Goal: Task Accomplishment & Management: Manage account settings

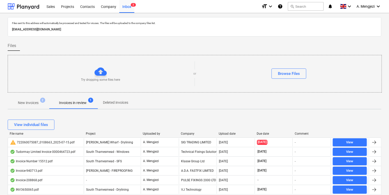
click at [41, 98] on span "2" at bounding box center [42, 100] width 5 height 5
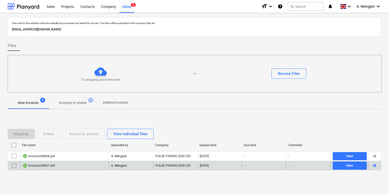
click at [76, 164] on div "Invoice-208867.pdf" at bounding box center [64, 166] width 89 height 8
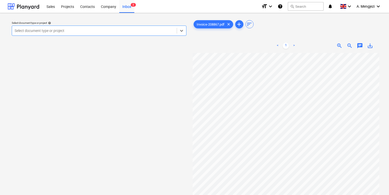
click at [59, 31] on div at bounding box center [95, 30] width 160 height 5
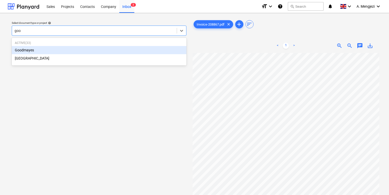
type input "good"
click at [43, 49] on div "Goodmayes" at bounding box center [99, 50] width 175 height 8
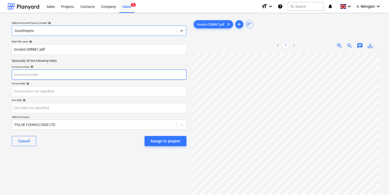
click at [57, 79] on input "text" at bounding box center [99, 75] width 175 height 10
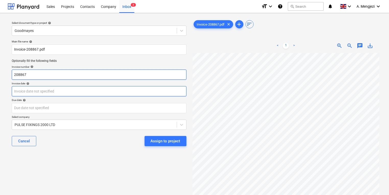
type input "208867"
click at [160, 89] on body "Sales Projects Contacts Company Inbox 3 format_size keyboard_arrow_down help se…" at bounding box center [194, 97] width 389 height 195
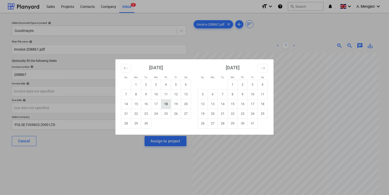
click at [164, 102] on td "18" at bounding box center [166, 104] width 10 height 10
type input "[DATE]"
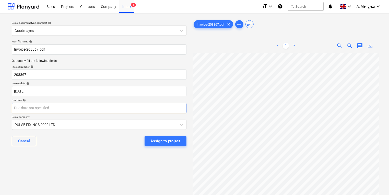
click at [99, 107] on body "Sales Projects Contacts Company Inbox 3 format_size keyboard_arrow_down help se…" at bounding box center [194, 97] width 389 height 195
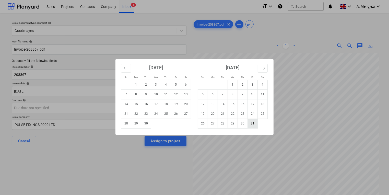
click at [250, 123] on td "31" at bounding box center [253, 124] width 10 height 10
type input "[DATE]"
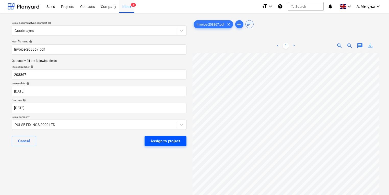
click at [151, 143] on button "Assign to project" at bounding box center [166, 141] width 42 height 10
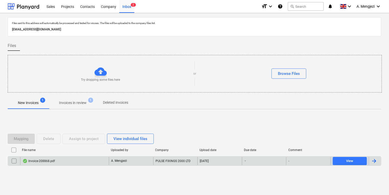
click at [107, 160] on div "Invoice-208868.pdf" at bounding box center [64, 161] width 89 height 8
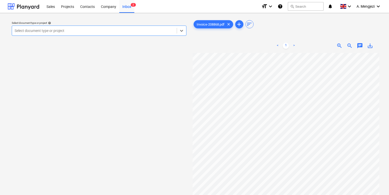
click at [123, 30] on div at bounding box center [95, 30] width 160 height 5
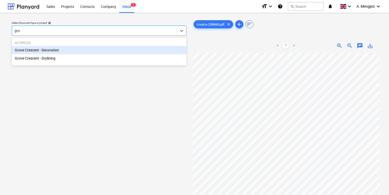
type input "grov"
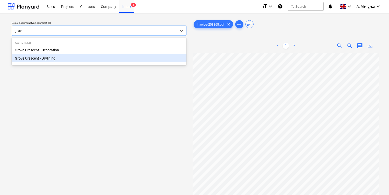
click at [104, 53] on div "Grove Crescent - Decoration Grove Crescent - Drylining" at bounding box center [99, 54] width 175 height 16
click at [102, 60] on div "Grove Crescent - Drylining" at bounding box center [99, 58] width 175 height 8
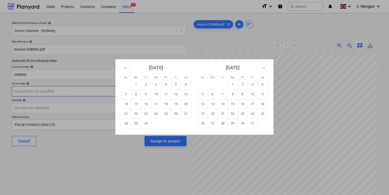
click at [114, 87] on body "Sales Projects Contacts Company Inbox 2 format_size keyboard_arrow_down help se…" at bounding box center [194, 97] width 389 height 195
click at [169, 101] on td "18" at bounding box center [166, 104] width 10 height 10
type input "[DATE]"
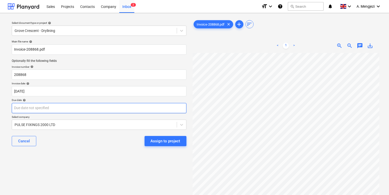
click at [158, 109] on body "Sales Projects Contacts Company Inbox 2 format_size keyboard_arrow_down help se…" at bounding box center [194, 97] width 389 height 195
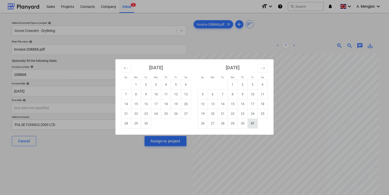
click at [250, 124] on td "31" at bounding box center [253, 124] width 10 height 10
type input "[DATE]"
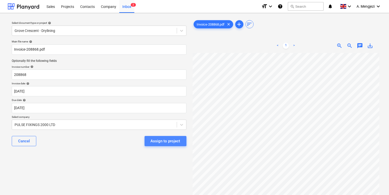
click at [170, 141] on div "Assign to project" at bounding box center [166, 141] width 30 height 7
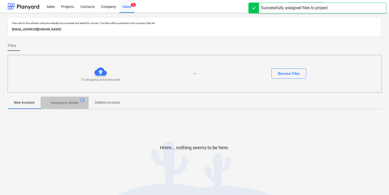
click at [77, 100] on span "Invoices in review 1" at bounding box center [65, 102] width 48 height 9
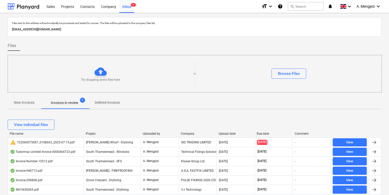
click at [187, 135] on div "Company" at bounding box center [198, 134] width 34 height 4
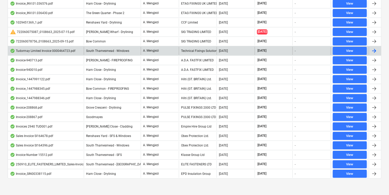
scroll to position [186, 0]
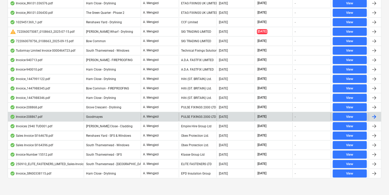
click at [179, 113] on div "PULSE FIXINGS 2000 LTD" at bounding box center [198, 117] width 38 height 8
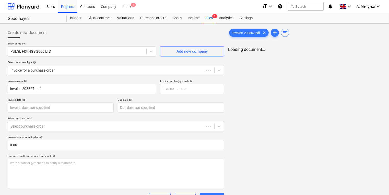
type input "208867"
type input "[DATE]"
click at [204, 17] on div "Files 1" at bounding box center [209, 18] width 13 height 10
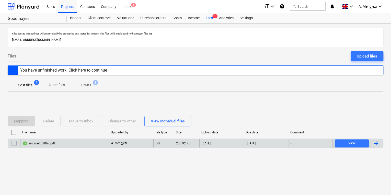
click at [60, 143] on div "Invoice-208867.pdf" at bounding box center [64, 143] width 89 height 8
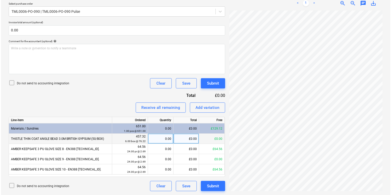
scroll to position [24, 10]
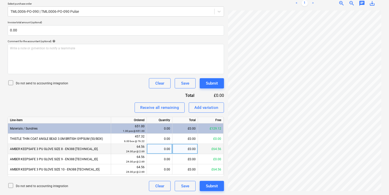
click at [175, 149] on div "£0.00" at bounding box center [186, 149] width 26 height 10
click at [168, 148] on div "0.00" at bounding box center [159, 149] width 21 height 10
click at [171, 147] on div "0.00" at bounding box center [160, 149] width 26 height 10
type input "24"
click at [216, 187] on div "Submit" at bounding box center [212, 186] width 12 height 7
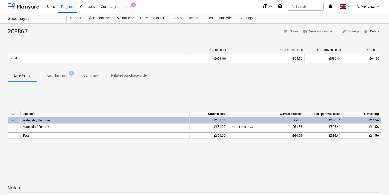
click at [125, 7] on div "Inbox 1" at bounding box center [126, 6] width 15 height 13
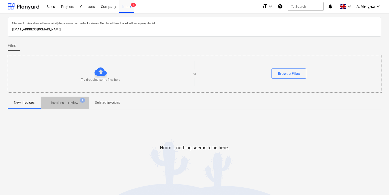
click at [85, 105] on span "Invoices in review 1" at bounding box center [65, 102] width 48 height 9
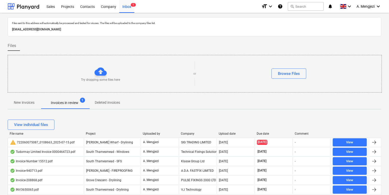
click at [190, 133] on div "Company" at bounding box center [198, 134] width 34 height 4
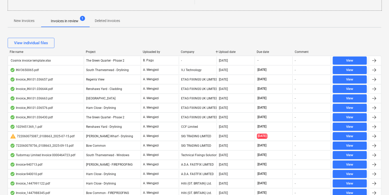
scroll to position [177, 0]
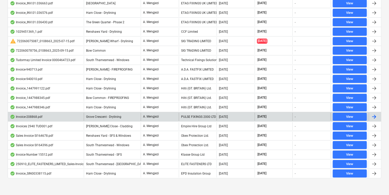
click at [199, 114] on div "PULSE FIXINGS 2000 LTD" at bounding box center [198, 117] width 38 height 8
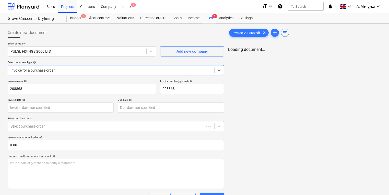
type input "[DATE]"
click at [213, 19] on div "Files 1" at bounding box center [209, 18] width 13 height 10
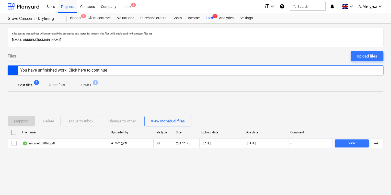
click at [117, 148] on div "File name Uploaded by File type Size Upload date Due date Comment Invoice-20886…" at bounding box center [196, 139] width 376 height 22
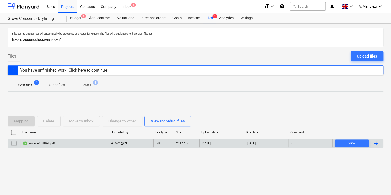
click at [116, 146] on div "A. Mengjezi" at bounding box center [131, 143] width 44 height 8
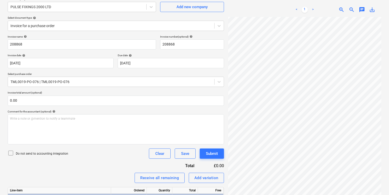
scroll to position [105, 0]
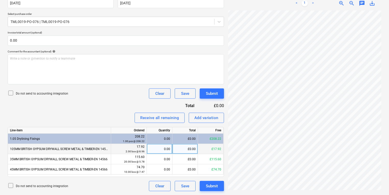
click at [178, 152] on div "£0.00" at bounding box center [186, 149] width 26 height 10
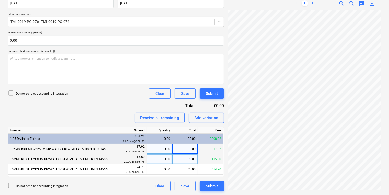
click at [157, 154] on div "0.00" at bounding box center [159, 159] width 21 height 10
click at [158, 149] on div "0.00" at bounding box center [159, 149] width 21 height 10
type input "2"
click at [162, 159] on div "0.00" at bounding box center [159, 159] width 21 height 10
type input "20"
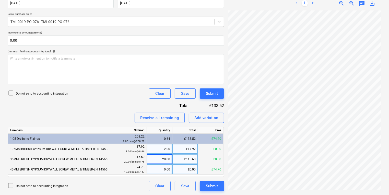
click at [165, 167] on div "0.00" at bounding box center [159, 169] width 21 height 10
type input "10"
click at [208, 116] on div "Add variation" at bounding box center [207, 118] width 24 height 7
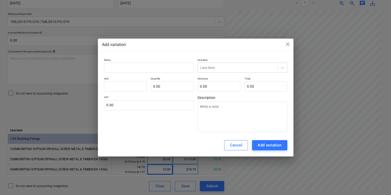
click at [164, 73] on div at bounding box center [149, 68] width 90 height 10
type textarea "x"
type input "r"
type textarea "x"
type input "ro"
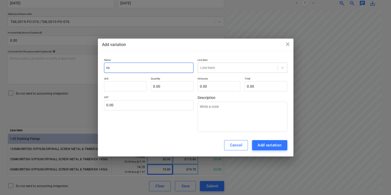
type textarea "x"
type input "rou"
type textarea "x"
type input "roun"
type textarea "x"
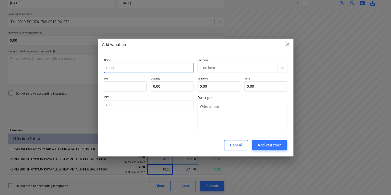
type input "round"
type textarea "x"
type input "roundi"
type textarea "x"
type input "rounding"
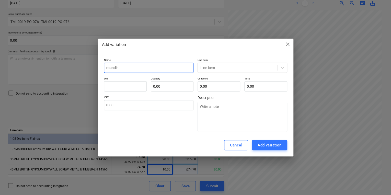
type textarea "x"
type input "rounding"
click at [201, 69] on input "text" at bounding box center [200, 68] width 1 height 4
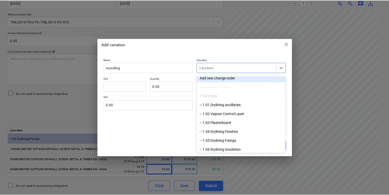
scroll to position [20, 0]
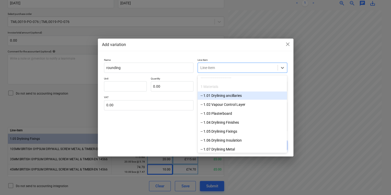
click at [217, 93] on div "-- 1.01 Drylining ancillaries" at bounding box center [242, 96] width 89 height 8
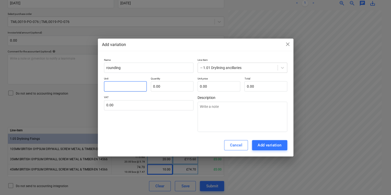
click at [121, 86] on input "text" at bounding box center [125, 86] width 43 height 10
type textarea "x"
type input "p"
type textarea "x"
type input "pc"
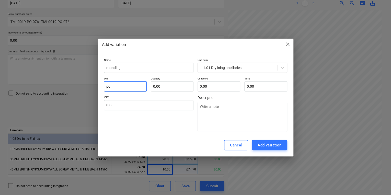
type textarea "x"
type input "pcs"
type textarea "x"
type input "1.00"
type textarea "x"
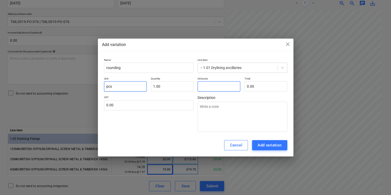
type input "0"
type textarea "x"
type input "0."
type textarea "x"
type input "0.1"
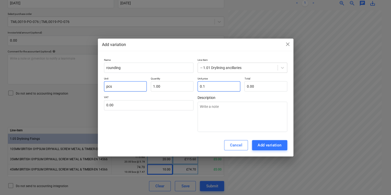
type input "0.10"
type textarea "x"
type input "0.18"
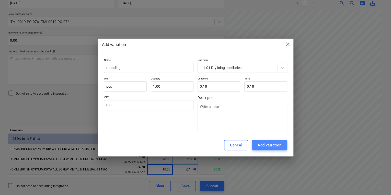
click at [263, 148] on div "Add variation" at bounding box center [270, 145] width 24 height 7
type textarea "x"
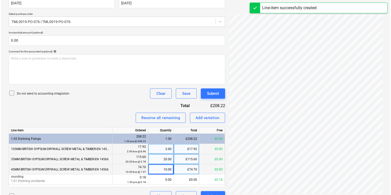
scroll to position [115, 0]
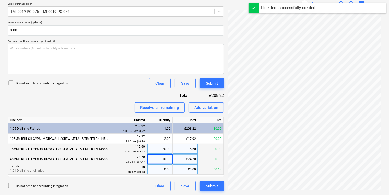
click at [172, 170] on div "0.00" at bounding box center [160, 169] width 26 height 10
type input "1"
click at [217, 185] on div "Submit" at bounding box center [212, 186] width 12 height 7
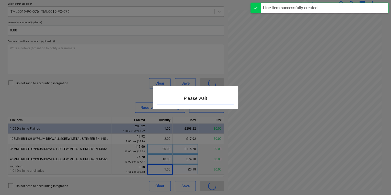
scroll to position [76, 44]
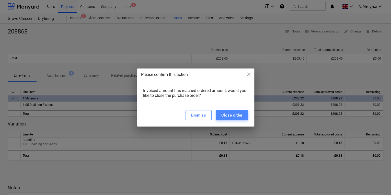
click at [225, 117] on div "Close order" at bounding box center [231, 115] width 21 height 7
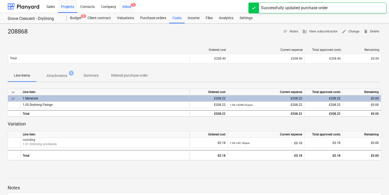
click at [128, 7] on div "Inbox 1" at bounding box center [126, 6] width 15 height 13
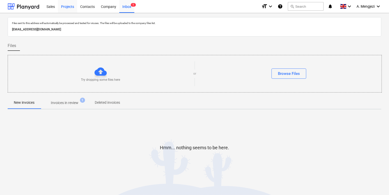
click at [70, 7] on div "Projects" at bounding box center [67, 6] width 19 height 13
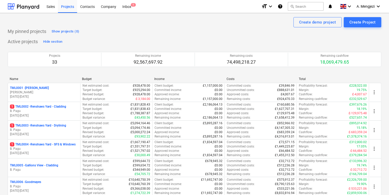
click at [138, 7] on div "Sales Projects Contacts Company Inbox 1" at bounding box center [150, 6] width 214 height 13
click at [133, 6] on span "1" at bounding box center [133, 5] width 5 height 4
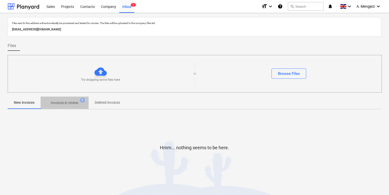
click at [60, 105] on p "Invoices in review" at bounding box center [65, 102] width 28 height 5
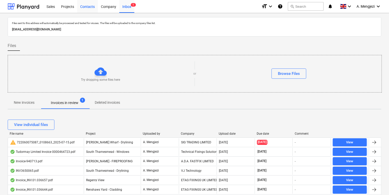
click at [86, 4] on div "Contacts" at bounding box center [87, 6] width 21 height 13
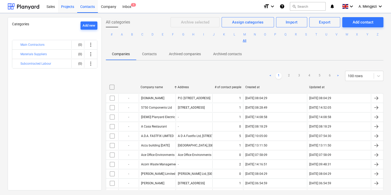
click at [73, 6] on div "Projects" at bounding box center [67, 6] width 19 height 13
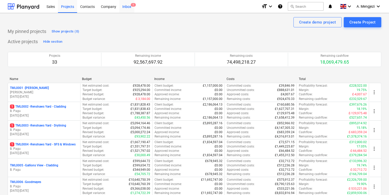
click at [129, 7] on div "Inbox 1" at bounding box center [126, 6] width 15 height 13
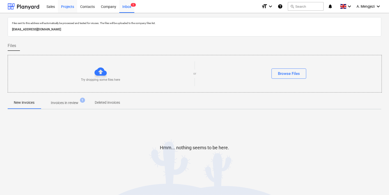
click at [68, 8] on div "Projects" at bounding box center [67, 6] width 19 height 13
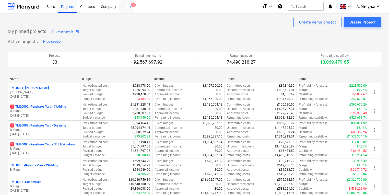
click at [127, 12] on div "Inbox 1" at bounding box center [126, 6] width 15 height 13
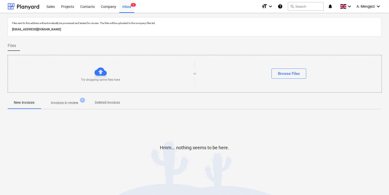
click at [65, 106] on span "Invoices in review 1" at bounding box center [65, 102] width 48 height 9
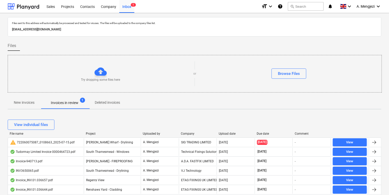
click at [189, 136] on div "File name Project Uploaded by Company Upload date Due date Comment" at bounding box center [195, 135] width 374 height 6
click at [189, 134] on div "Company" at bounding box center [198, 134] width 34 height 4
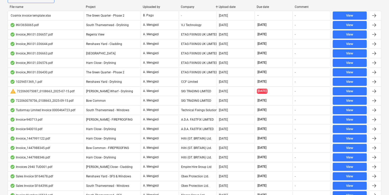
scroll to position [106, 0]
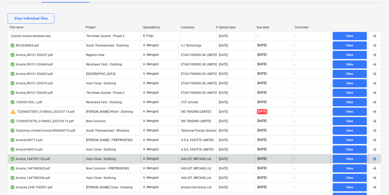
click at [197, 157] on div "Hilti (GT. BRITAIN) Ltd." at bounding box center [198, 159] width 38 height 8
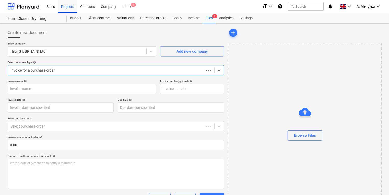
type input "1447991122"
type input "[DATE]"
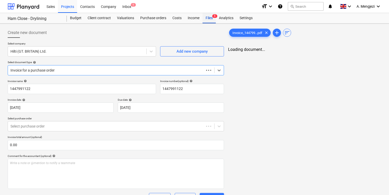
click at [212, 21] on div "Files 5" at bounding box center [209, 18] width 13 height 10
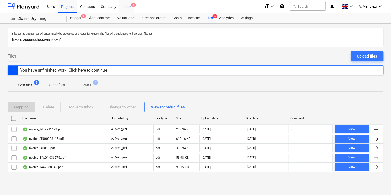
click at [134, 7] on div "Inbox 1" at bounding box center [126, 6] width 15 height 13
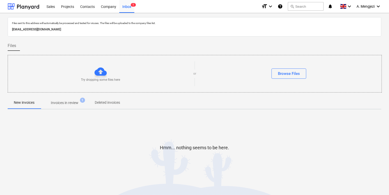
click at [50, 105] on span "Invoices in review 1" at bounding box center [65, 102] width 36 height 5
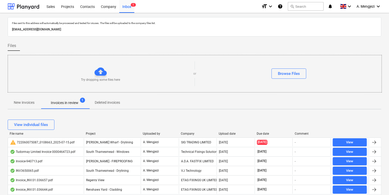
click at [88, 133] on div "Project" at bounding box center [112, 134] width 53 height 4
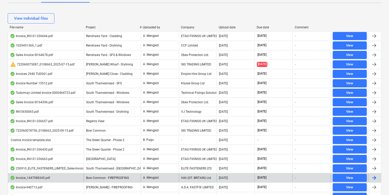
scroll to position [168, 0]
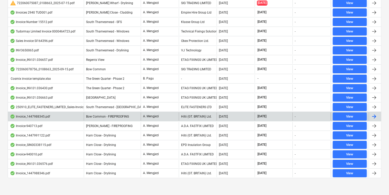
click at [172, 114] on div "A. Mengjezi" at bounding box center [160, 116] width 38 height 8
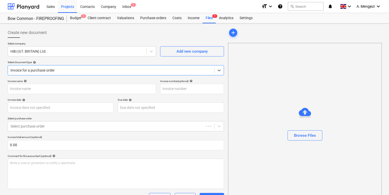
type input "1447988345"
type input "[DATE]"
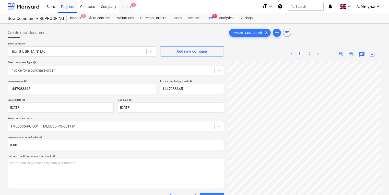
click at [121, 7] on div "Inbox 1" at bounding box center [126, 6] width 15 height 13
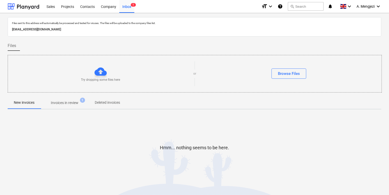
click at [77, 108] on div "Files sent to this address will automatically be processed and tested for virus…" at bounding box center [195, 103] width 374 height 173
drag, startPoint x: 77, startPoint y: 107, endPoint x: 77, endPoint y: 100, distance: 7.7
click at [77, 100] on span "Invoices in review 1" at bounding box center [65, 102] width 48 height 9
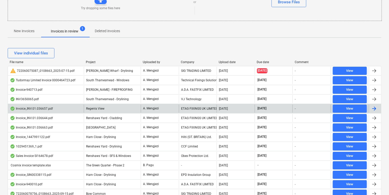
scroll to position [82, 0]
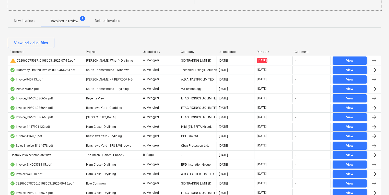
click at [185, 51] on div "Company" at bounding box center [198, 52] width 34 height 4
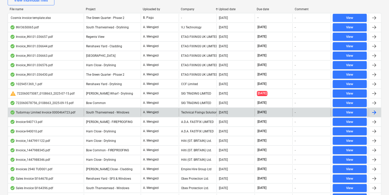
scroll to position [102, 0]
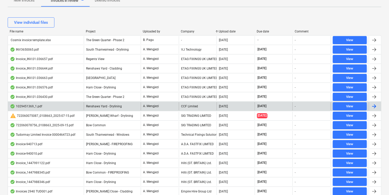
click at [186, 103] on div "CCF Limited" at bounding box center [198, 106] width 38 height 8
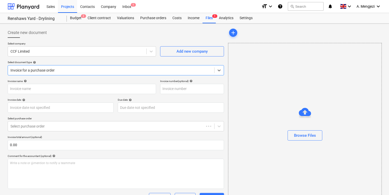
type input "1029451369"
type input "[DATE]"
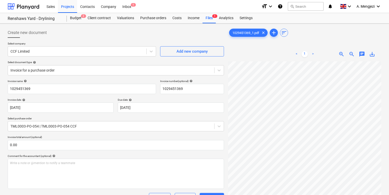
scroll to position [7, 39]
click at [221, 135] on div "Create new document Select company CCF Limited Add new company Select document …" at bounding box center [195, 177] width 378 height 303
click at [215, 152] on div "Create new document Select company CCF Limited Add new company Select document …" at bounding box center [195, 177] width 378 height 303
click at [63, 9] on div "Projects" at bounding box center [67, 6] width 19 height 13
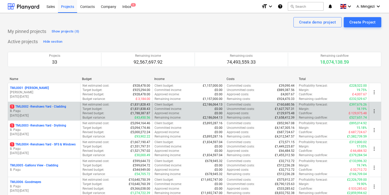
click at [37, 107] on p "1 TML0002 - Renshaws Yard - Cladding" at bounding box center [38, 107] width 56 height 4
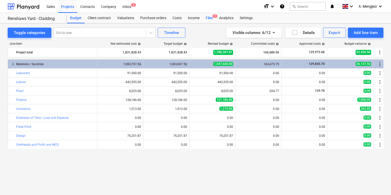
click at [213, 17] on span "1" at bounding box center [214, 16] width 5 height 4
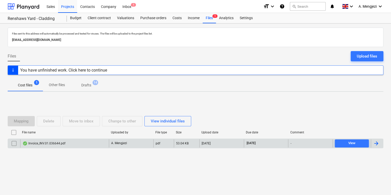
click at [74, 141] on div "Invoice_INV.01.036644.pdf" at bounding box center [64, 143] width 89 height 8
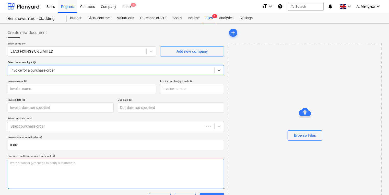
type input "#INV.01.036644"
type input "[DATE]"
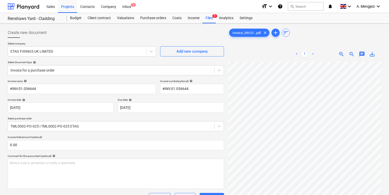
scroll to position [37, 9]
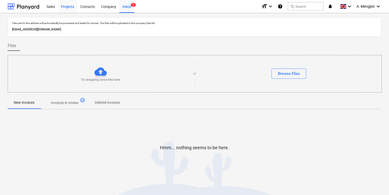
click at [59, 7] on div "Projects" at bounding box center [67, 6] width 19 height 13
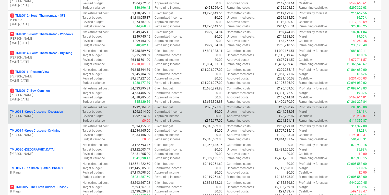
scroll to position [286, 0]
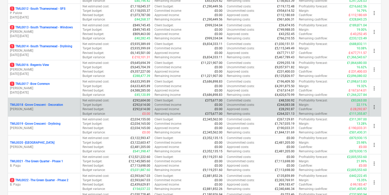
click at [54, 107] on p "[PERSON_NAME]" at bounding box center [44, 109] width 68 height 4
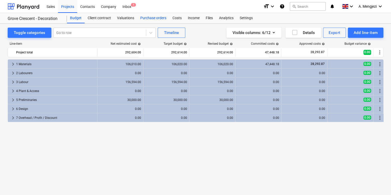
click at [154, 17] on div "Purchase orders" at bounding box center [153, 18] width 32 height 10
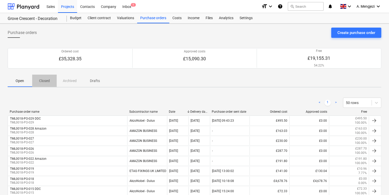
click at [42, 80] on p "Closed" at bounding box center [44, 80] width 12 height 5
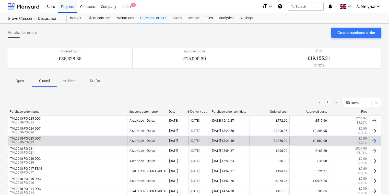
click at [40, 142] on p "TML0018-PO-023" at bounding box center [25, 142] width 31 height 4
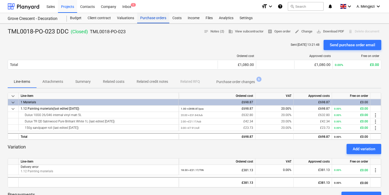
click at [154, 16] on div "Purchase orders" at bounding box center [153, 18] width 32 height 10
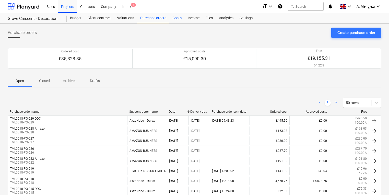
click at [177, 18] on div "Costs" at bounding box center [176, 18] width 15 height 10
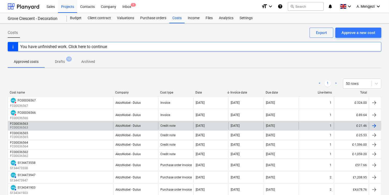
click at [142, 127] on div "AkzoNobel - Dulux" at bounding box center [135, 126] width 45 height 8
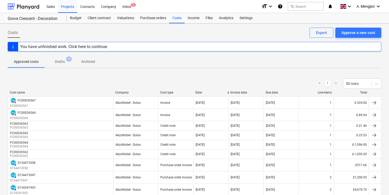
click at [42, 91] on div "Cost name" at bounding box center [60, 93] width 101 height 4
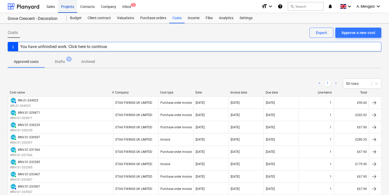
click at [70, 8] on div "Projects" at bounding box center [67, 6] width 19 height 13
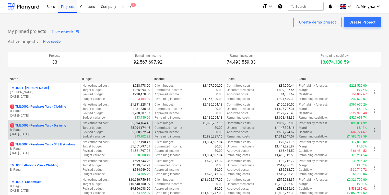
click at [44, 123] on p "1 TML0003 - Renshaws Yard - Drylining" at bounding box center [38, 125] width 56 height 4
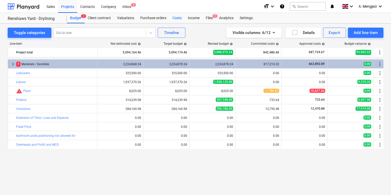
click at [177, 17] on div "Costs" at bounding box center [176, 18] width 15 height 10
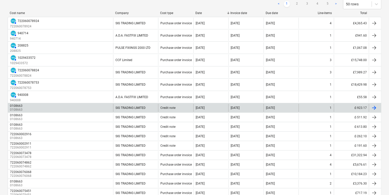
scroll to position [82, 0]
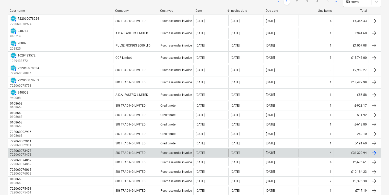
click at [94, 151] on div "722060073478 722060073478" at bounding box center [60, 153] width 105 height 8
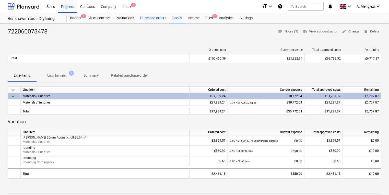
click at [150, 19] on div "Purchase orders" at bounding box center [153, 18] width 32 height 10
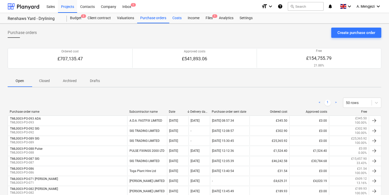
click at [177, 17] on div "Costs" at bounding box center [176, 18] width 15 height 10
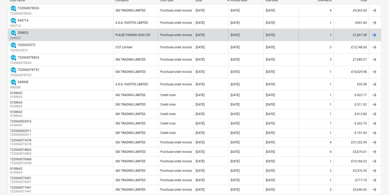
scroll to position [102, 0]
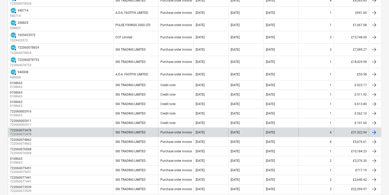
click at [48, 130] on div "722060073478 722060073478" at bounding box center [60, 132] width 105 height 8
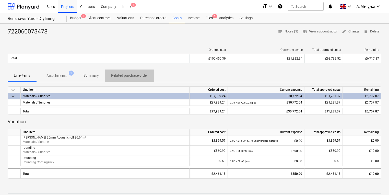
click at [144, 74] on p "Related purchase order" at bounding box center [129, 75] width 37 height 5
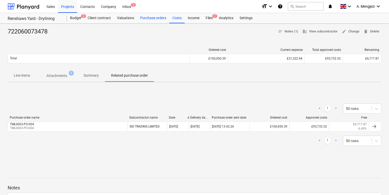
click at [152, 16] on div "Purchase orders" at bounding box center [153, 18] width 32 height 10
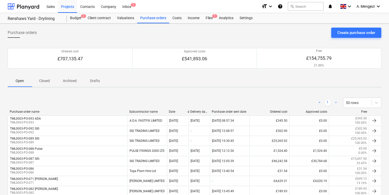
click at [46, 86] on button "Closed" at bounding box center [44, 81] width 25 height 12
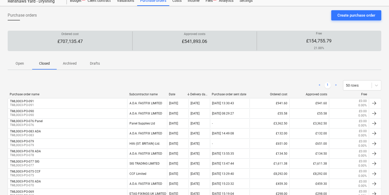
scroll to position [10, 0]
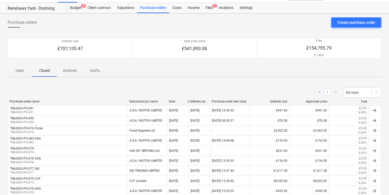
click at [20, 69] on p "Open" at bounding box center [20, 70] width 12 height 5
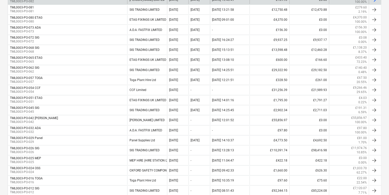
scroll to position [249, 0]
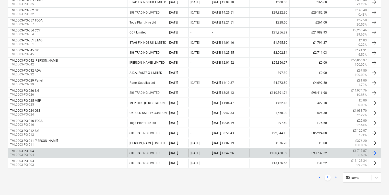
click at [47, 149] on div "TML0003-PO-004 TML0003-PO-004" at bounding box center [67, 153] width 119 height 9
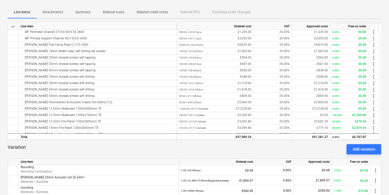
scroll to position [60, 0]
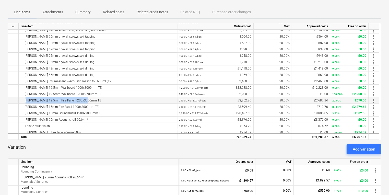
drag, startPoint x: 84, startPoint y: 101, endPoint x: 21, endPoint y: 101, distance: 62.1
click at [21, 101] on div "[PERSON_NAME] 12.5mm Fire Panel 1200x3000mm TE" at bounding box center [98, 100] width 154 height 6
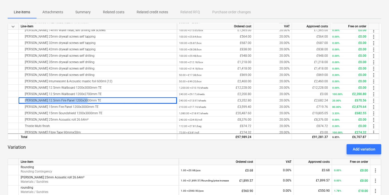
scroll to position [90, 0]
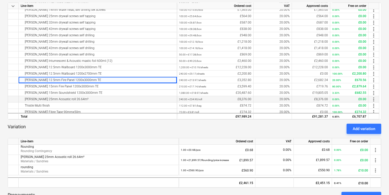
click at [236, 98] on div "240.00 × £34.90 / roll £8,376.00" at bounding box center [215, 99] width 72 height 6
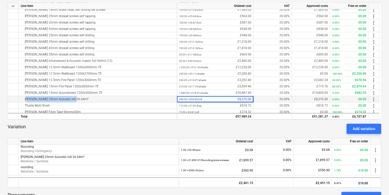
drag, startPoint x: 74, startPoint y: 97, endPoint x: 24, endPoint y: 99, distance: 50.1
click at [24, 99] on div "[PERSON_NAME] 25mm Acoustic roll 26.64m²" at bounding box center [98, 99] width 154 height 6
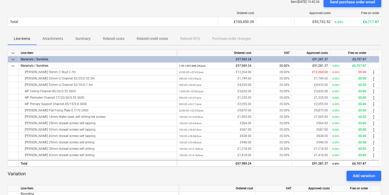
scroll to position [0, 0]
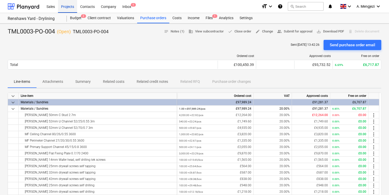
click at [65, 6] on div "Projects" at bounding box center [67, 6] width 19 height 13
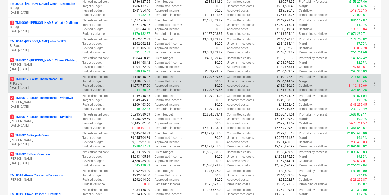
scroll to position [225, 0]
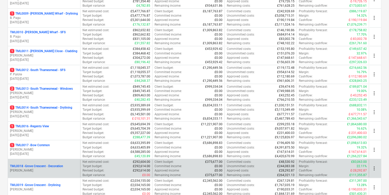
click at [33, 171] on p "[PERSON_NAME]" at bounding box center [44, 170] width 68 height 4
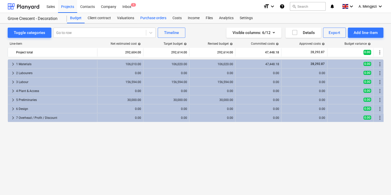
click at [148, 19] on div "Purchase orders" at bounding box center [153, 18] width 32 height 10
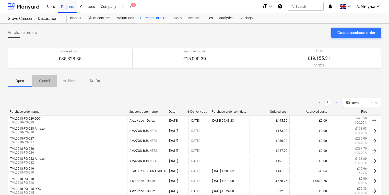
click at [41, 82] on p "Closed" at bounding box center [44, 80] width 12 height 5
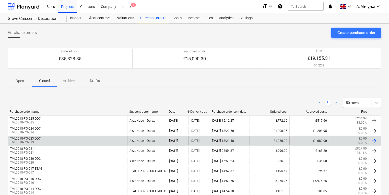
click at [55, 141] on div "TML0018-PO-023 DDC TML0018-PO-023" at bounding box center [67, 140] width 119 height 9
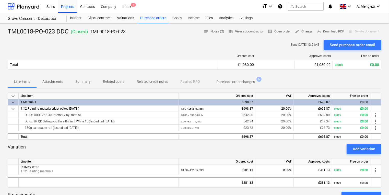
scroll to position [20, 0]
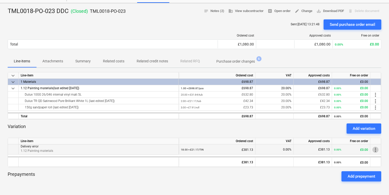
click at [376, 149] on span "more_vert" at bounding box center [376, 150] width 6 height 6
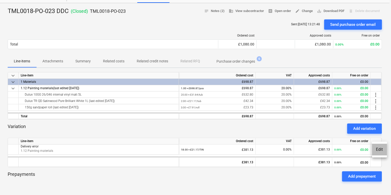
click at [382, 150] on li "Edit" at bounding box center [379, 150] width 15 height 12
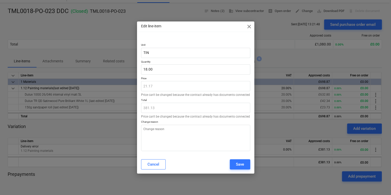
type textarea "x"
click at [148, 161] on div "Cancel" at bounding box center [153, 164] width 12 height 7
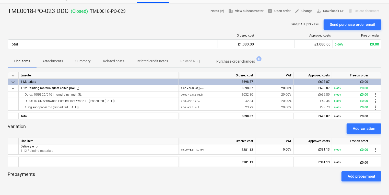
scroll to position [0, 0]
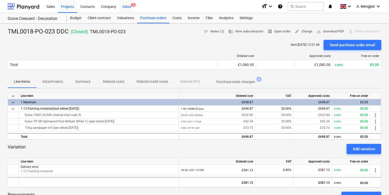
click at [129, 6] on div "Inbox 1" at bounding box center [126, 6] width 15 height 13
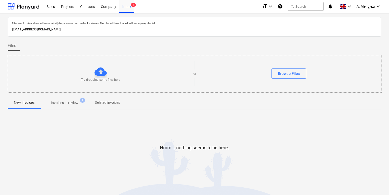
click at [79, 105] on span "Invoices in review 1" at bounding box center [65, 102] width 36 height 5
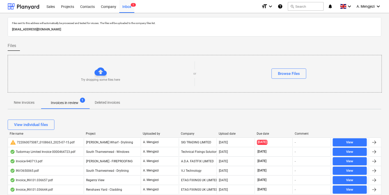
click at [93, 132] on div "Project" at bounding box center [112, 134] width 53 height 4
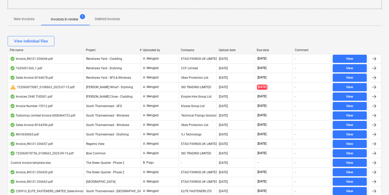
scroll to position [82, 0]
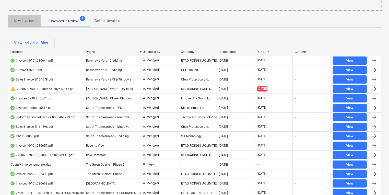
click at [34, 24] on span "New invoices" at bounding box center [24, 21] width 33 height 8
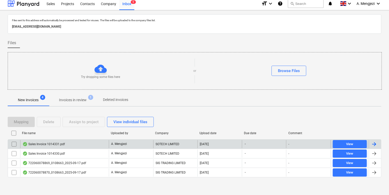
click at [56, 144] on div "Sales Invoice 1014331.pdf" at bounding box center [43, 144] width 42 height 4
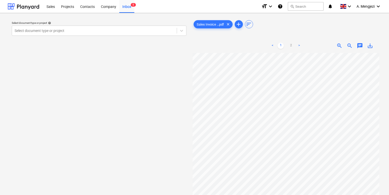
scroll to position [92, 6]
click at [65, 28] on div at bounding box center [95, 30] width 160 height 5
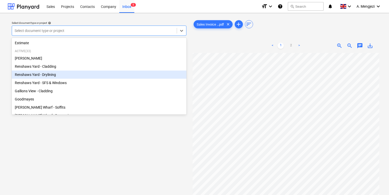
scroll to position [10, 6]
type input "re"
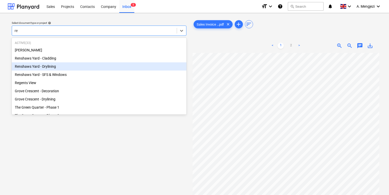
click at [86, 63] on div "Renshaws Yard - Drylining" at bounding box center [99, 66] width 175 height 8
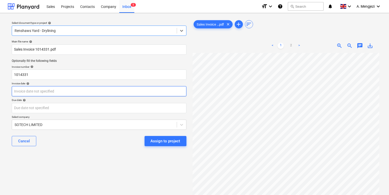
click at [64, 94] on body "Sales Projects Contacts Company Inbox 5 format_size keyboard_arrow_down help se…" at bounding box center [194, 97] width 389 height 195
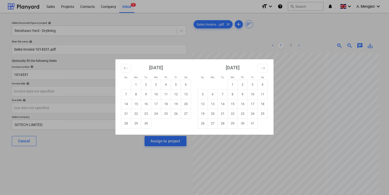
click at [288, 90] on div "Su Mo Tu We Th Fr Sa Su Mo Tu We Th Fr Sa [DATE] 1 2 3 4 5 6 7 8 9 10 11 12 13 …" at bounding box center [194, 97] width 389 height 195
click at [134, 94] on body "Sales Projects Contacts Company Inbox 5 format_size keyboard_arrow_down help se…" at bounding box center [194, 97] width 389 height 195
click at [299, 87] on div "Su Mo Tu We Th Fr Sa Su Mo Tu We Th Fr Sa [DATE] 1 2 3 4 5 6 7 8 9 10 11 12 13 …" at bounding box center [194, 97] width 389 height 195
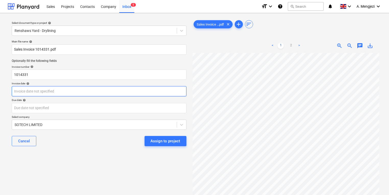
click at [154, 94] on body "Sales Projects Contacts Company Inbox 5 format_size keyboard_arrow_down help se…" at bounding box center [194, 97] width 389 height 195
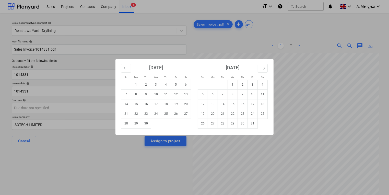
click at [290, 150] on div "Su Mo Tu We Th Fr Sa Su Mo Tu We Th Fr Sa [DATE] 1 2 3 4 5 6 7 8 9 10 11 12 13 …" at bounding box center [194, 97] width 389 height 195
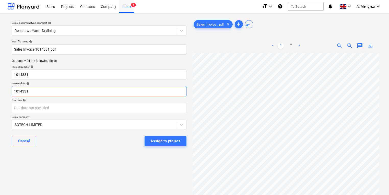
click at [68, 92] on body "Sales Projects Contacts Company Inbox 5 format_size keyboard_arrow_down help se…" at bounding box center [194, 97] width 389 height 195
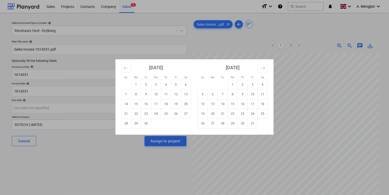
click at [243, 129] on div "[DATE] 1 2 3 4 5 6 7 8 9 10 11 12 13 14 15 16 17 18 19 20 21 22 23 24 25 26 27 …" at bounding box center [271, 98] width 307 height 79
click at [269, 149] on div "Su Mo Tu We Th Fr Sa Su Mo Tu We Th Fr Sa [DATE] 1 2 3 4 5 6 7 8 9 10 11 12 13 …" at bounding box center [194, 97] width 389 height 195
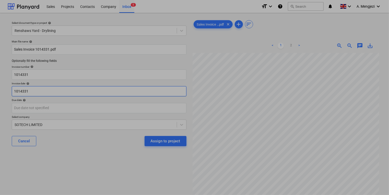
click at [137, 94] on body "Sales Projects Contacts Company Inbox 5 format_size keyboard_arrow_down help se…" at bounding box center [194, 97] width 389 height 195
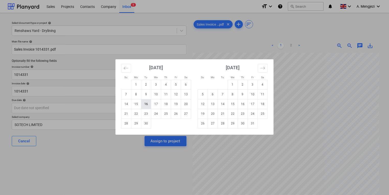
click at [150, 105] on td "16" at bounding box center [146, 104] width 10 height 10
type input "[DATE]"
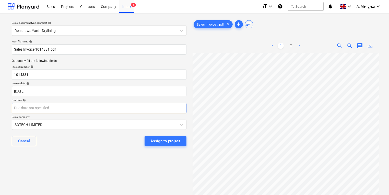
click at [148, 105] on body "Sales Projects Contacts Company Inbox 5 format_size keyboard_arrow_down help se…" at bounding box center [194, 97] width 389 height 195
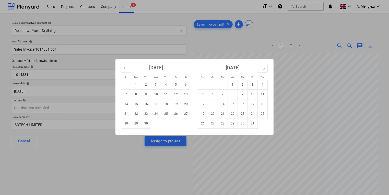
click at [283, 128] on div "Su Mo Tu We Th Fr Sa Su Mo Tu We Th Fr Sa [DATE] 1 2 3 4 5 6 7 8 9 10 11 12 13 …" at bounding box center [194, 97] width 389 height 195
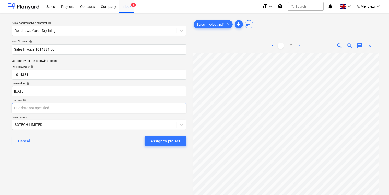
click at [122, 104] on body "Sales Projects Contacts Company Inbox 5 format_size keyboard_arrow_down help se…" at bounding box center [194, 97] width 389 height 195
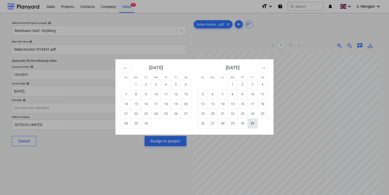
click at [254, 123] on td "31" at bounding box center [253, 124] width 10 height 10
type input "[DATE]"
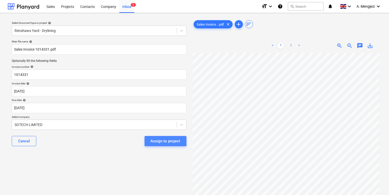
click at [153, 139] on div "Assign to project" at bounding box center [166, 141] width 30 height 7
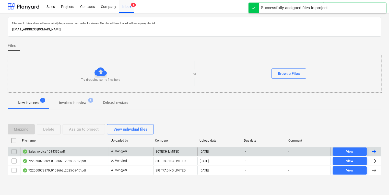
click at [74, 148] on div "Sales Invoice 1014330.pdf" at bounding box center [64, 151] width 89 height 8
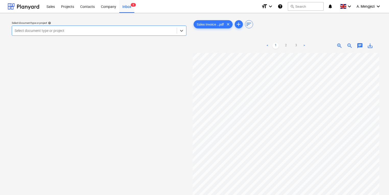
click at [150, 30] on div at bounding box center [95, 30] width 160 height 5
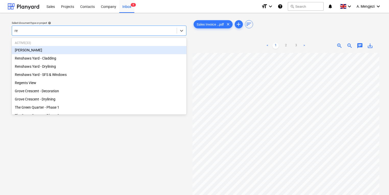
type input "ren"
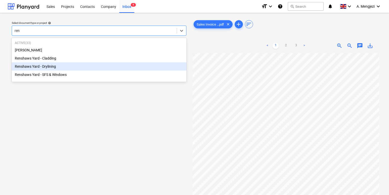
click at [97, 63] on div "Renshaws Yard - Drylining" at bounding box center [99, 66] width 175 height 8
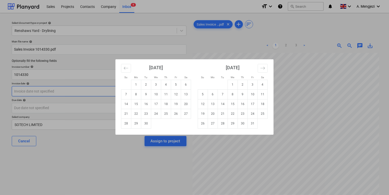
click at [124, 88] on body "Sales Projects Contacts Company Inbox 4 format_size keyboard_arrow_down help se…" at bounding box center [194, 97] width 389 height 195
click at [148, 102] on td "16" at bounding box center [146, 104] width 10 height 10
type input "[DATE]"
click at [149, 107] on body "Sales Projects Contacts Company Inbox 4 format_size keyboard_arrow_down help se…" at bounding box center [194, 97] width 389 height 195
click at [256, 121] on td "31" at bounding box center [253, 124] width 10 height 10
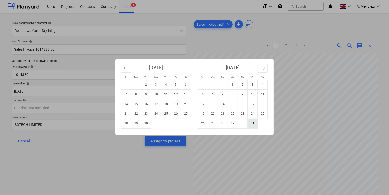
type input "[DATE]"
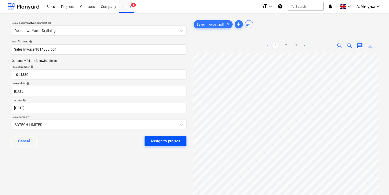
click at [161, 142] on div "Assign to project" at bounding box center [166, 141] width 30 height 7
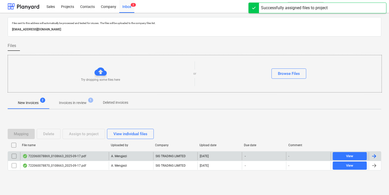
click at [146, 158] on div "A. Mengjezi" at bounding box center [131, 156] width 44 height 8
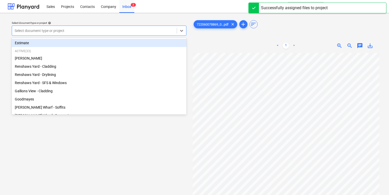
click at [113, 30] on div at bounding box center [95, 30] width 160 height 5
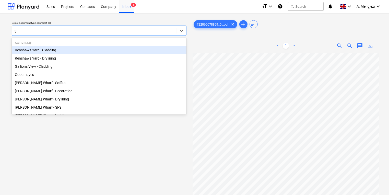
type input "goo"
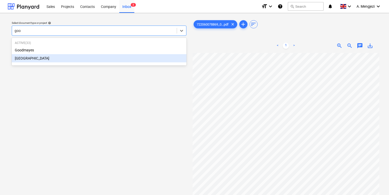
click at [114, 57] on div "[GEOGRAPHIC_DATA]" at bounding box center [99, 58] width 175 height 8
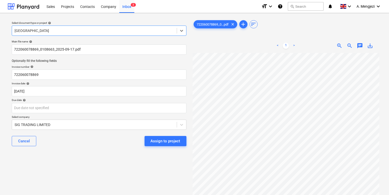
click at [105, 30] on div "[GEOGRAPHIC_DATA]" at bounding box center [94, 30] width 165 height 7
drag, startPoint x: 104, startPoint y: 32, endPoint x: 24, endPoint y: 32, distance: 79.5
click at [24, 32] on div at bounding box center [95, 30] width 160 height 5
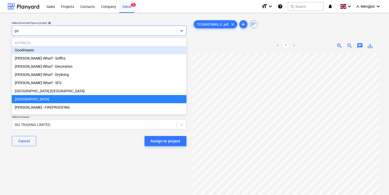
type input "goo"
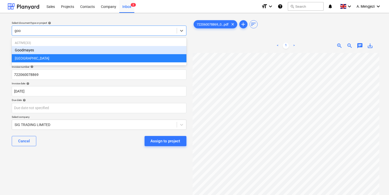
click at [65, 51] on div "Goodmayes" at bounding box center [99, 50] width 175 height 8
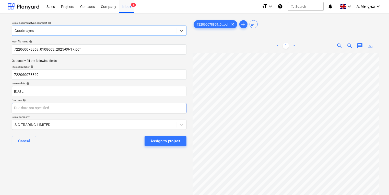
click at [67, 110] on body "Sales Projects Contacts Company Inbox 3 format_size keyboard_arrow_down help se…" at bounding box center [194, 97] width 389 height 195
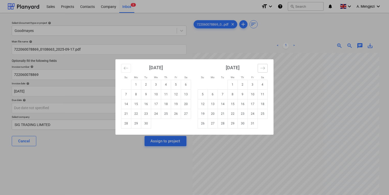
click at [263, 67] on icon "Move forward to switch to the next month." at bounding box center [262, 68] width 5 height 5
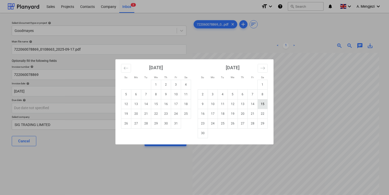
click at [264, 104] on td "15" at bounding box center [263, 104] width 10 height 10
type input "[DATE]"
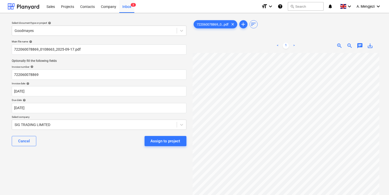
click at [170, 133] on div "Cancel Assign to project" at bounding box center [99, 141] width 175 height 18
click at [169, 138] on div "Assign to project" at bounding box center [166, 141] width 30 height 7
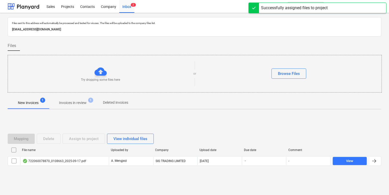
click at [101, 166] on div "File name Uploaded by Company Upload date Due date Comment 722060078870_0108663…" at bounding box center [195, 157] width 374 height 22
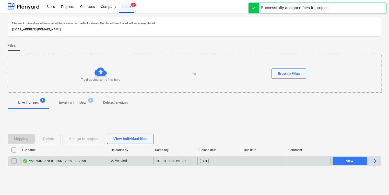
click at [101, 163] on div "722060078870_0108663_2025-09-17.pdf" at bounding box center [64, 161] width 89 height 8
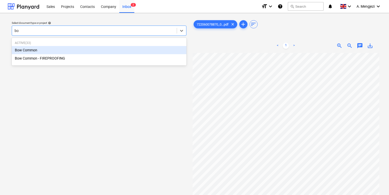
type input "bow"
click at [133, 53] on div "Bow Common" at bounding box center [99, 50] width 175 height 8
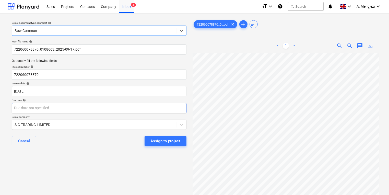
click at [132, 106] on body "Sales Projects Contacts Company Inbox 2 format_size keyboard_arrow_down help se…" at bounding box center [194, 97] width 389 height 195
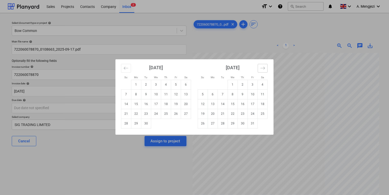
click at [258, 67] on button "Move forward to switch to the next month." at bounding box center [263, 68] width 10 height 9
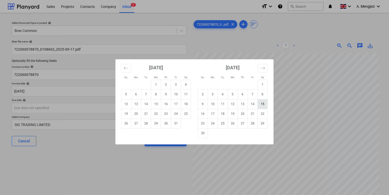
click at [260, 103] on td "15" at bounding box center [263, 104] width 10 height 10
type input "[DATE]"
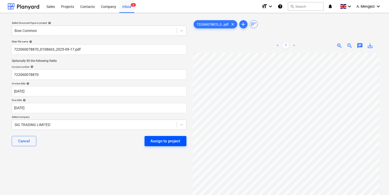
click at [177, 142] on div "Assign to project" at bounding box center [166, 141] width 30 height 7
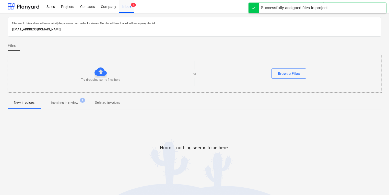
click at [77, 101] on p "Invoices in review" at bounding box center [65, 102] width 28 height 5
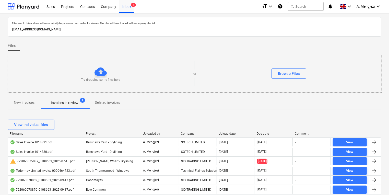
click at [186, 136] on div "File name Project Uploaded by Company Upload date Due date Comment" at bounding box center [195, 135] width 374 height 6
click at [188, 132] on div "Company" at bounding box center [198, 134] width 34 height 4
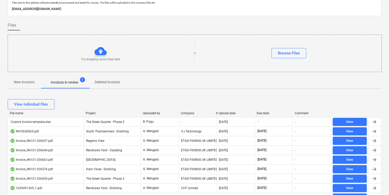
scroll to position [61, 0]
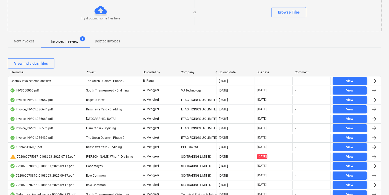
click at [92, 73] on div "Project" at bounding box center [112, 73] width 53 height 4
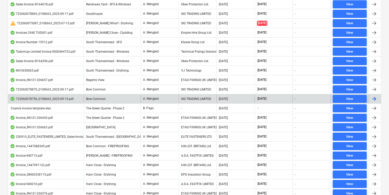
scroll to position [185, 0]
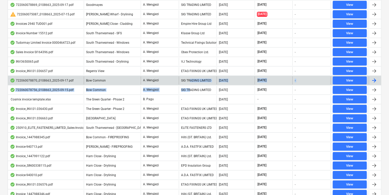
drag, startPoint x: 189, startPoint y: 84, endPoint x: 190, endPoint y: 81, distance: 3.3
click at [190, 81] on div "Invoice_INV.01.036644.pdf Renshaws Yard - Cladding A. Mengjezi ETAG FIXINGS UK …" at bounding box center [195, 76] width 374 height 246
click at [190, 81] on div "SIG TRADING LIMITED" at bounding box center [198, 80] width 38 height 8
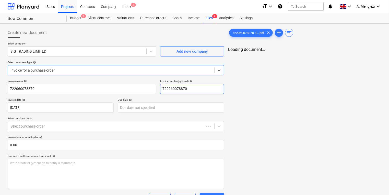
type input "[DATE]"
click at [313, 120] on div "722060078870_0...pdf clear add sort Loading document..." at bounding box center [304, 152] width 157 height 252
click at [211, 21] on div "Files 2" at bounding box center [209, 18] width 13 height 10
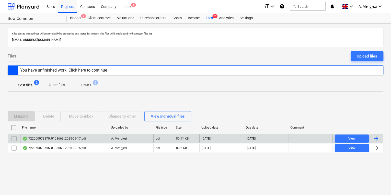
click at [63, 140] on div "722060078870_0108663_2025-09-17.pdf" at bounding box center [54, 138] width 64 height 4
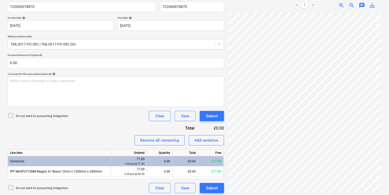
scroll to position [84, 0]
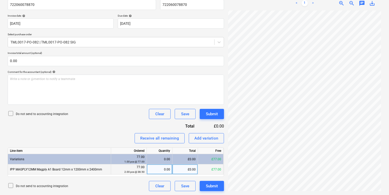
click at [159, 170] on div "0.00" at bounding box center [159, 169] width 21 height 10
type input "2"
click at [216, 187] on div "Submit" at bounding box center [212, 186] width 12 height 7
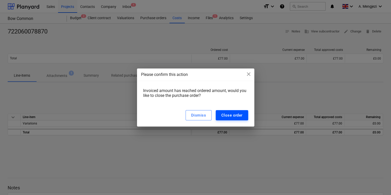
click at [235, 117] on div "Close order" at bounding box center [231, 115] width 21 height 7
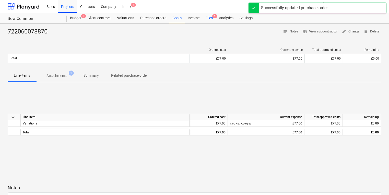
click at [207, 24] on div "722060078870 notes Notes business View subcontractor edit Change delete Delete …" at bounding box center [194, 134] width 389 height 220
click at [213, 19] on div "Files 1" at bounding box center [209, 18] width 13 height 10
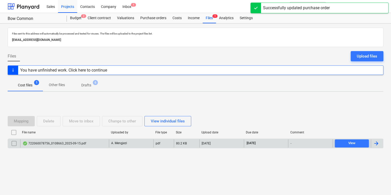
click at [117, 145] on p "A. Mengjezi" at bounding box center [119, 143] width 16 height 4
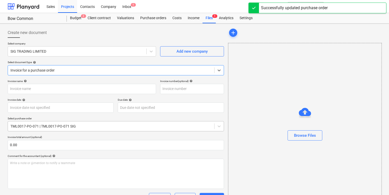
type input "722060078756"
type input "[DATE]"
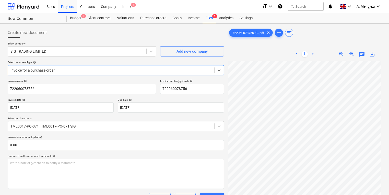
scroll to position [41, 0]
click at [129, 7] on div "Inbox 1" at bounding box center [126, 6] width 15 height 13
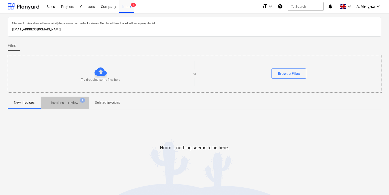
click at [76, 98] on span "Invoices in review 1" at bounding box center [65, 102] width 48 height 9
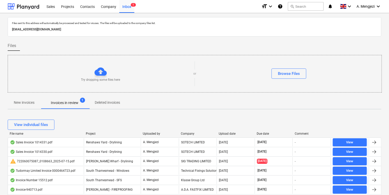
click at [186, 133] on div "Company" at bounding box center [198, 134] width 34 height 4
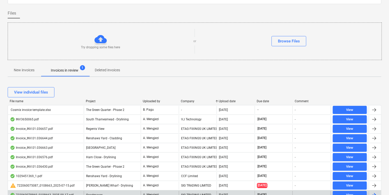
scroll to position [102, 0]
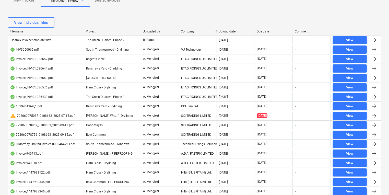
click at [188, 124] on div "SIG TRADING LIMITED" at bounding box center [198, 125] width 38 height 8
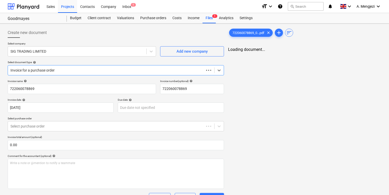
type input "[DATE]"
click at [211, 21] on div "Files 1" at bounding box center [209, 18] width 13 height 10
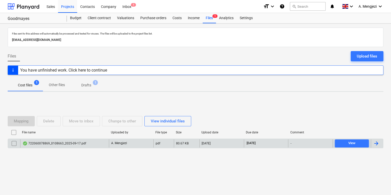
click at [147, 146] on div "A. Mengjezi" at bounding box center [131, 143] width 44 height 8
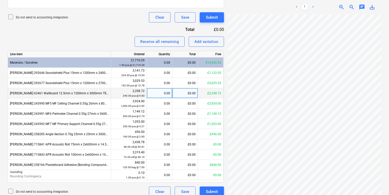
scroll to position [184, 0]
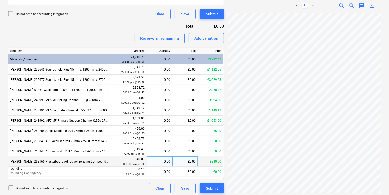
click at [159, 161] on div "0.00" at bounding box center [159, 161] width 21 height 10
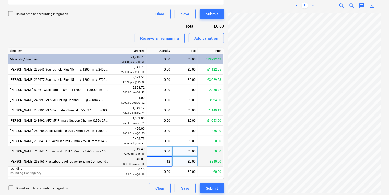
type input "120"
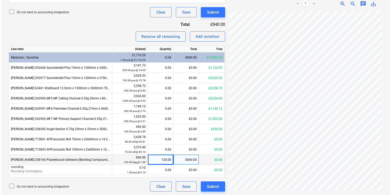
scroll to position [186, 0]
click at [204, 43] on div "Invoice name help 722060078869 Invoice number (optional) help 722060078869 Invo…" at bounding box center [116, 42] width 216 height 298
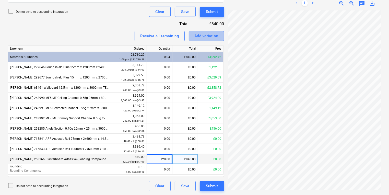
click at [207, 37] on div "Add variation" at bounding box center [207, 36] width 24 height 7
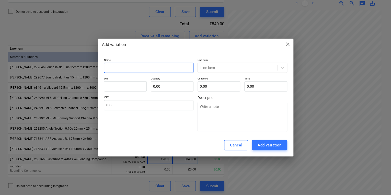
click at [160, 72] on input "text" at bounding box center [149, 68] width 90 height 10
click at [287, 45] on span "close" at bounding box center [288, 44] width 6 height 6
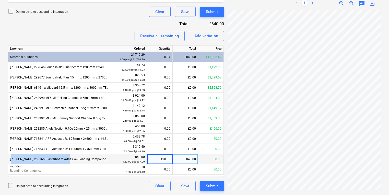
drag, startPoint x: 11, startPoint y: 159, endPoint x: 65, endPoint y: 163, distance: 53.5
click at [65, 163] on div "[PERSON_NAME] 258166 Plasterboard Adhesive (Bonding Compound) 25kg (60)" at bounding box center [60, 159] width 104 height 10
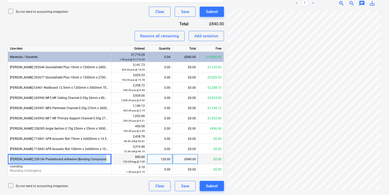
drag, startPoint x: 10, startPoint y: 156, endPoint x: 105, endPoint y: 159, distance: 95.4
click at [105, 159] on div "[PERSON_NAME] 258166 Plasterboard Adhesive (Bonding Compound) 25kg (60)" at bounding box center [60, 159] width 104 height 10
drag, startPoint x: 105, startPoint y: 159, endPoint x: 100, endPoint y: 157, distance: 5.3
copy div "[PERSON_NAME] 258166 Plasterboard Adhesive (Bonding Compound) 25kg (60)"
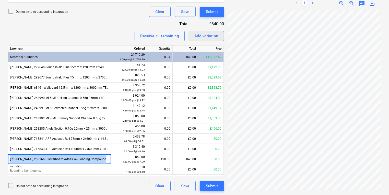
click at [198, 35] on div "Add variation" at bounding box center [207, 36] width 24 height 7
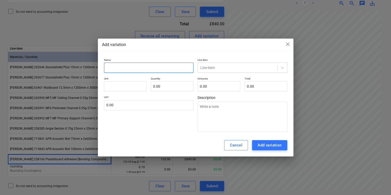
click at [130, 71] on input "text" at bounding box center [149, 68] width 90 height 10
paste input "[PERSON_NAME] 258166 Plasterboard Adhesive (Bonding Compound) 25kg (60)"
type textarea "x"
type input "[PERSON_NAME] 258166 Plasterboard Adhesive (Bonding Compound) 25kg (60)"
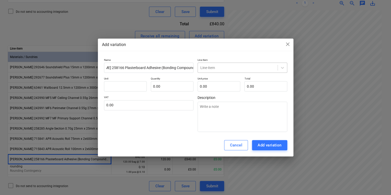
click at [234, 66] on div at bounding box center [237, 67] width 75 height 5
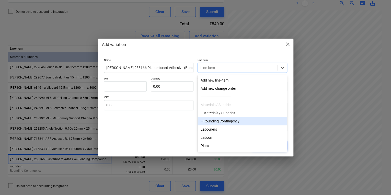
click at [235, 123] on div "-- Rounding Contingency" at bounding box center [242, 121] width 89 height 8
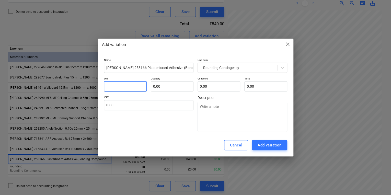
click at [125, 85] on input "text" at bounding box center [125, 86] width 43 height 10
type textarea "x"
type input "p"
type textarea "x"
type input "pc"
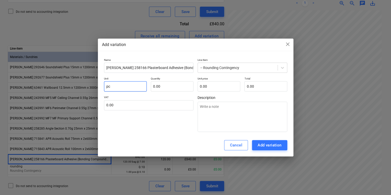
type textarea "x"
type input "pcc"
type textarea "x"
type input "pccs"
type textarea "x"
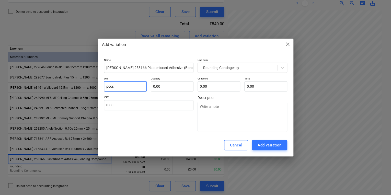
type input "pcc"
type textarea "x"
type input "pc"
type textarea "x"
type input "pcs"
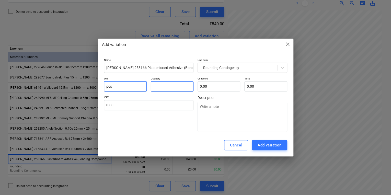
type textarea "x"
type input "1.00"
type textarea "x"
type input "0"
type textarea "x"
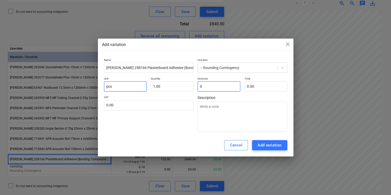
type input "0."
type textarea "x"
type input "0.5"
type input "0.50"
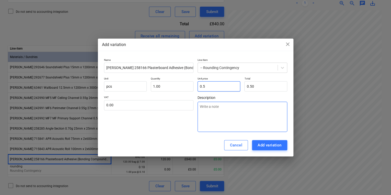
type textarea "x"
type input "0."
type input "0.00"
type textarea "x"
type input "0.0"
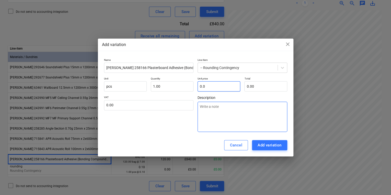
type textarea "x"
type input "0.05"
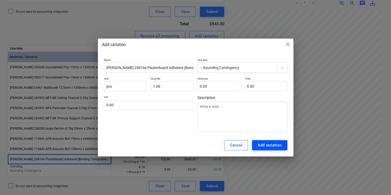
click at [264, 145] on div "Add variation" at bounding box center [270, 145] width 24 height 7
type textarea "x"
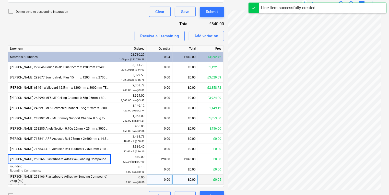
click at [163, 177] on div "0.00" at bounding box center [159, 180] width 21 height 10
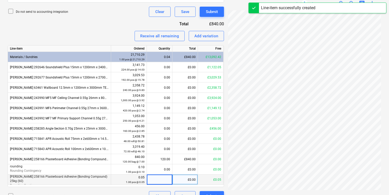
type input "1"
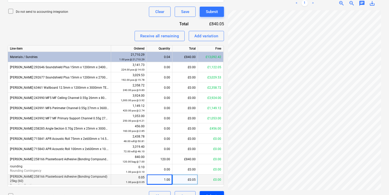
click at [220, 193] on button "Submit" at bounding box center [212, 196] width 24 height 10
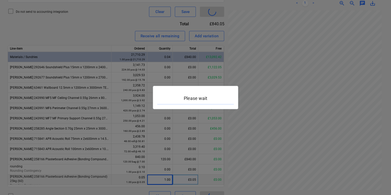
scroll to position [92, 39]
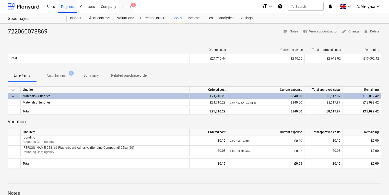
click at [127, 8] on div "Inbox 1" at bounding box center [126, 6] width 15 height 13
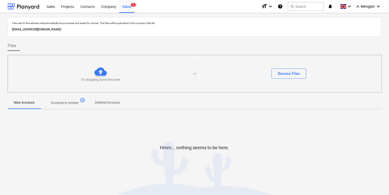
click at [68, 102] on p "Invoices in review" at bounding box center [65, 102] width 28 height 5
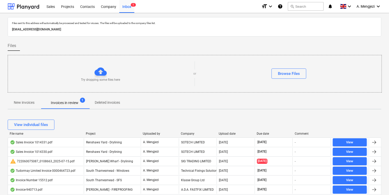
click at [186, 133] on div "Company" at bounding box center [198, 134] width 34 height 4
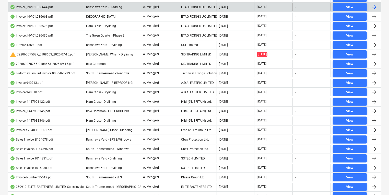
scroll to position [186, 0]
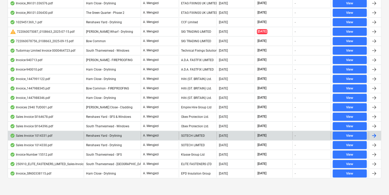
click at [214, 132] on div "SOTECH LIMITED" at bounding box center [198, 136] width 38 height 8
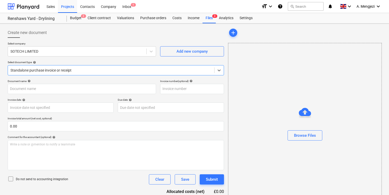
type input "1014331"
type input "[DATE]"
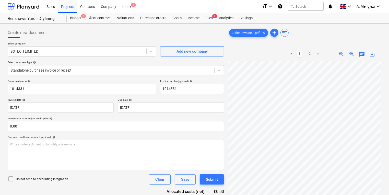
scroll to position [3, 39]
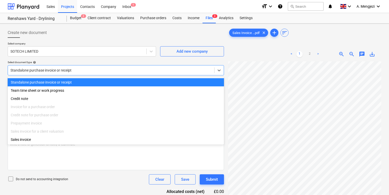
click at [199, 70] on div at bounding box center [110, 70] width 201 height 5
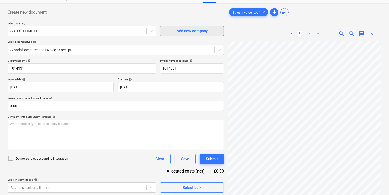
scroll to position [0, 0]
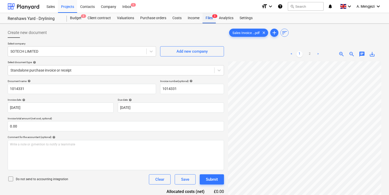
click at [205, 19] on div "Files 3" at bounding box center [209, 18] width 13 height 10
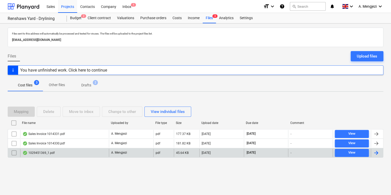
click at [121, 151] on p "A. Mengjezi" at bounding box center [119, 153] width 16 height 4
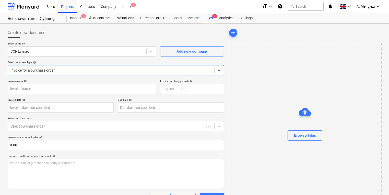
type input "1029451369"
type input "[DATE]"
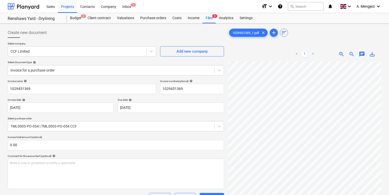
scroll to position [0, 26]
click at [132, 8] on div "Inbox 1" at bounding box center [126, 6] width 15 height 13
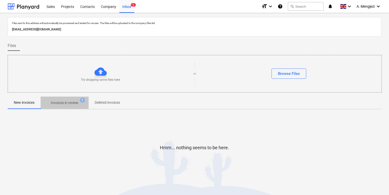
click at [66, 104] on p "Invoices in review" at bounding box center [65, 102] width 28 height 5
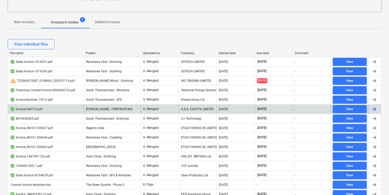
scroll to position [82, 0]
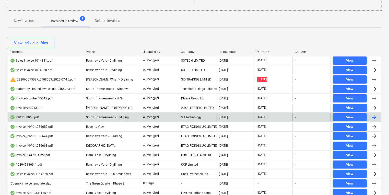
click at [52, 118] on div "INV3650065.pdf" at bounding box center [46, 117] width 76 height 8
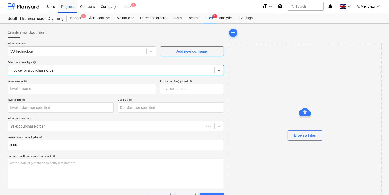
type input "INV3650065"
type input "[DATE]"
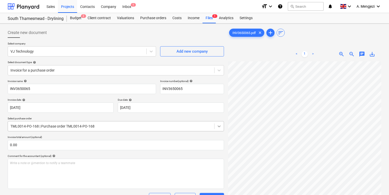
scroll to position [0, 39]
click at [130, 7] on div "Inbox 1" at bounding box center [126, 6] width 15 height 13
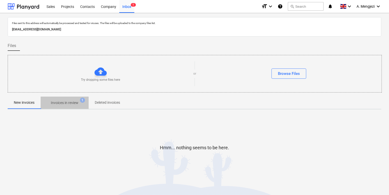
click at [64, 104] on p "Invoices in review" at bounding box center [65, 102] width 28 height 5
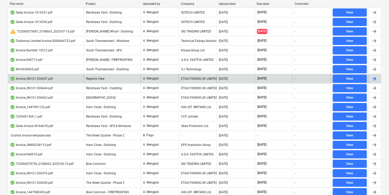
scroll to position [123, 0]
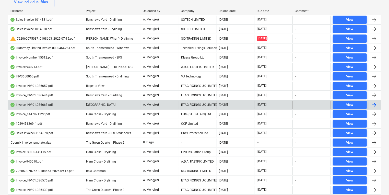
click at [182, 101] on div "ETAG FIXINGS UK LIMITED" at bounding box center [198, 105] width 38 height 8
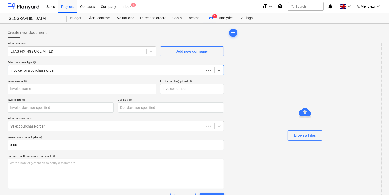
type input "#INV.01.036663"
type input "[DATE]"
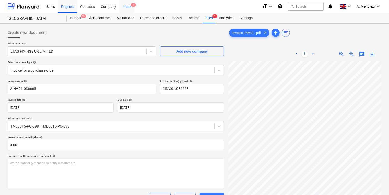
click at [131, 4] on span "1" at bounding box center [133, 5] width 5 height 4
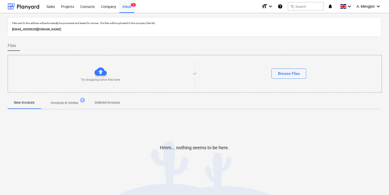
click at [78, 98] on span "Invoices in review 1" at bounding box center [65, 102] width 48 height 9
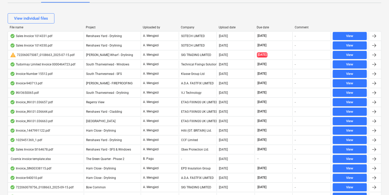
scroll to position [61, 0]
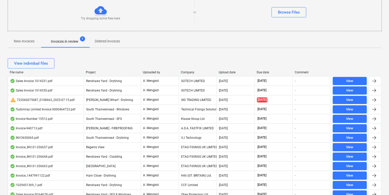
click at [94, 72] on div "Project" at bounding box center [112, 73] width 53 height 4
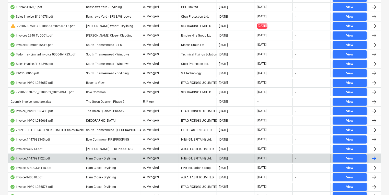
scroll to position [143, 0]
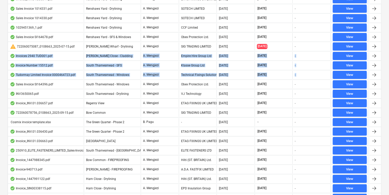
drag, startPoint x: 0, startPoint y: 59, endPoint x: -2, endPoint y: 84, distance: 25.1
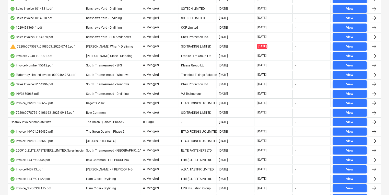
drag, startPoint x: -2, startPoint y: 84, endPoint x: 6, endPoint y: 93, distance: 11.8
click at [6, 93] on div "Files sent to this address will automatically be processed and tested for virus…" at bounding box center [194, 55] width 389 height 370
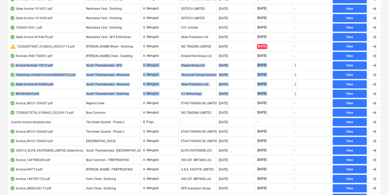
drag, startPoint x: 6, startPoint y: 66, endPoint x: 5, endPoint y: 99, distance: 32.5
click at [5, 99] on div "Files sent to this address will automatically be processed and tested for virus…" at bounding box center [194, 55] width 389 height 370
drag, startPoint x: 5, startPoint y: 99, endPoint x: 2, endPoint y: 102, distance: 4.0
click at [2, 102] on div "Files sent to this address will automatically be processed and tested for virus…" at bounding box center [194, 55] width 389 height 370
